Goal: Browse casually

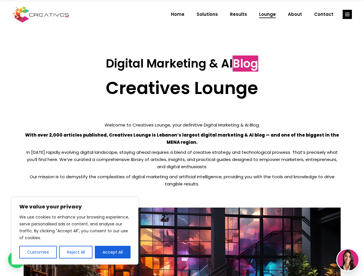
click at [182, 138] on p "With over 2,000 articles published, Creatives Lounge is Lebanon’s largest digit…" at bounding box center [182, 139] width 317 height 14
click at [38, 253] on button "Customise" at bounding box center [37, 252] width 37 height 13
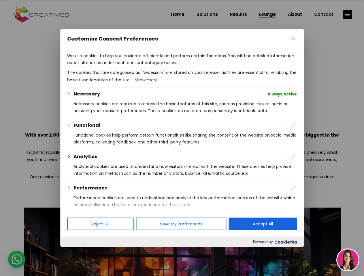
click at [75, 253] on div at bounding box center [182, 138] width 364 height 276
click at [113, 66] on p "We use cookies to help you navigate efficiently and perform certain functions. …" at bounding box center [182, 59] width 230 height 14
click at [347, 14] on div at bounding box center [182, 138] width 364 height 276
click at [348, 260] on img at bounding box center [347, 260] width 21 height 21
